Goal: Use online tool/utility

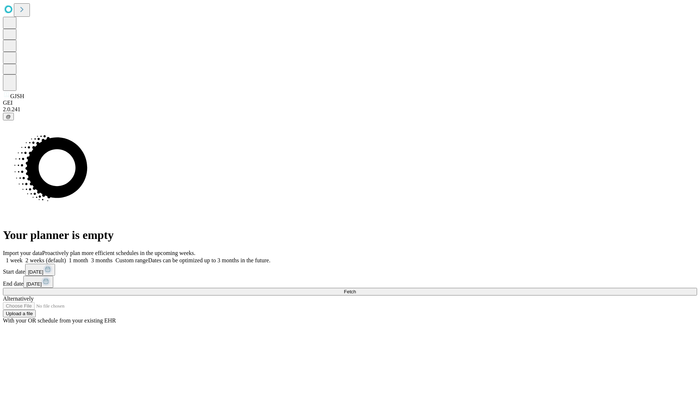
click at [356, 289] on span "Fetch" at bounding box center [350, 291] width 12 height 5
